Goal: Information Seeking & Learning: Learn about a topic

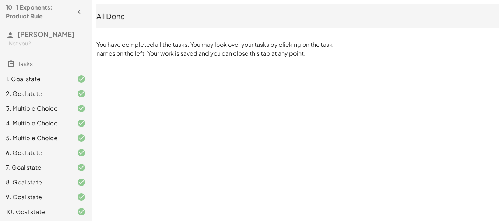
scroll to position [40, 0]
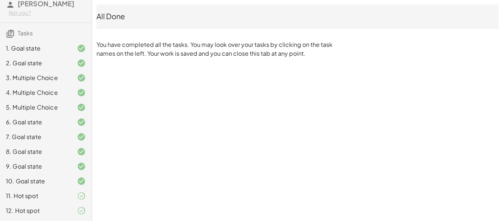
click at [53, 194] on div "11. Hot spot" at bounding box center [35, 195] width 59 height 9
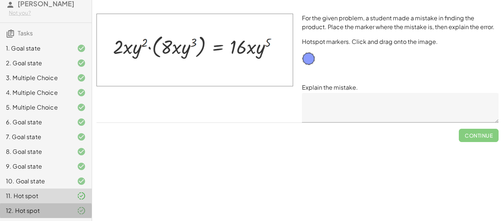
click at [66, 207] on div at bounding box center [75, 210] width 21 height 9
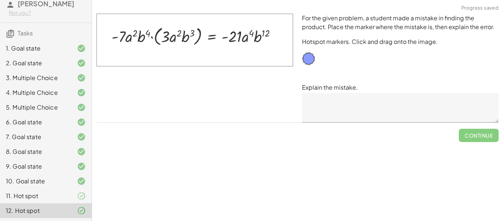
click at [68, 196] on div at bounding box center [75, 195] width 21 height 9
